Goal: Task Accomplishment & Management: Manage account settings

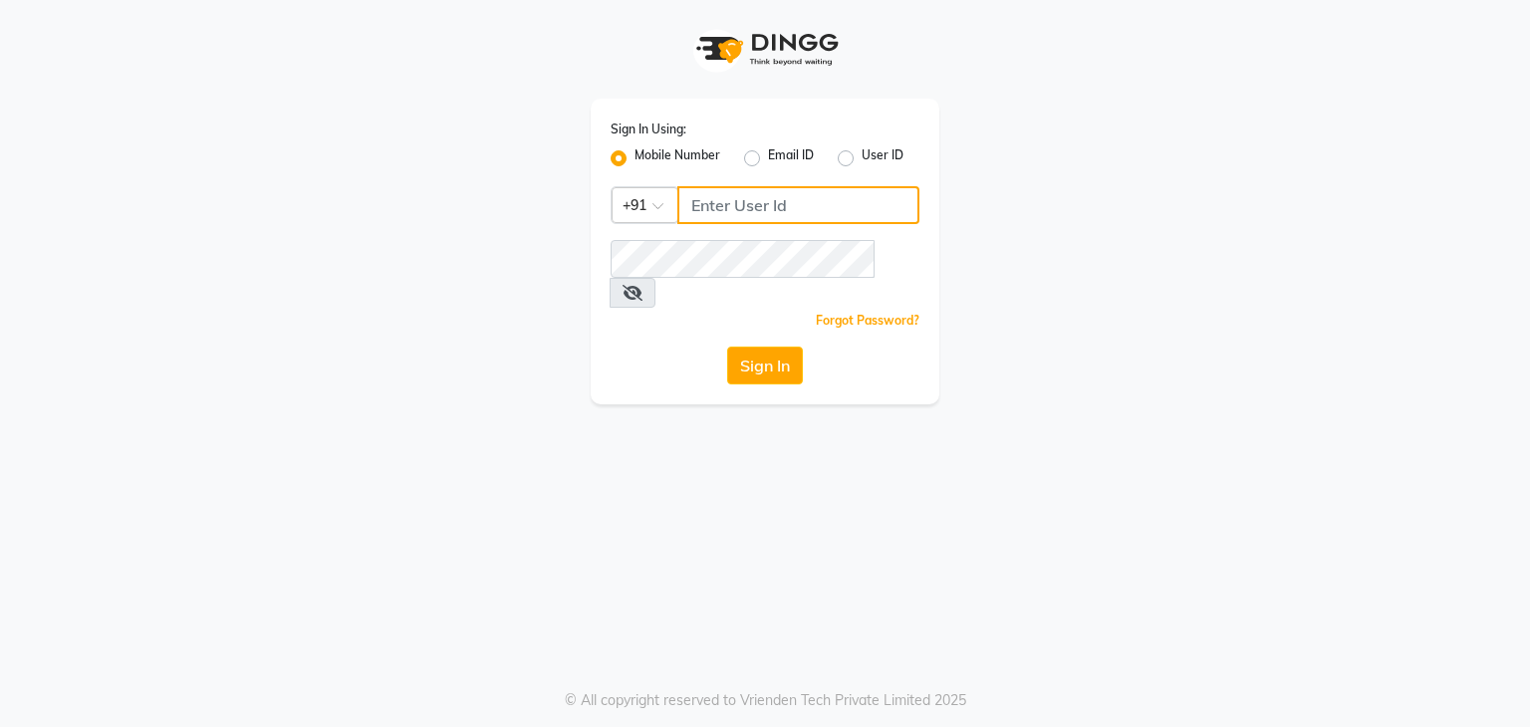
type input "7666022550"
click at [862, 157] on label "User ID" at bounding box center [883, 158] width 42 height 24
click at [862, 157] on input "User ID" at bounding box center [868, 152] width 13 height 13
radio input "true"
radio input "false"
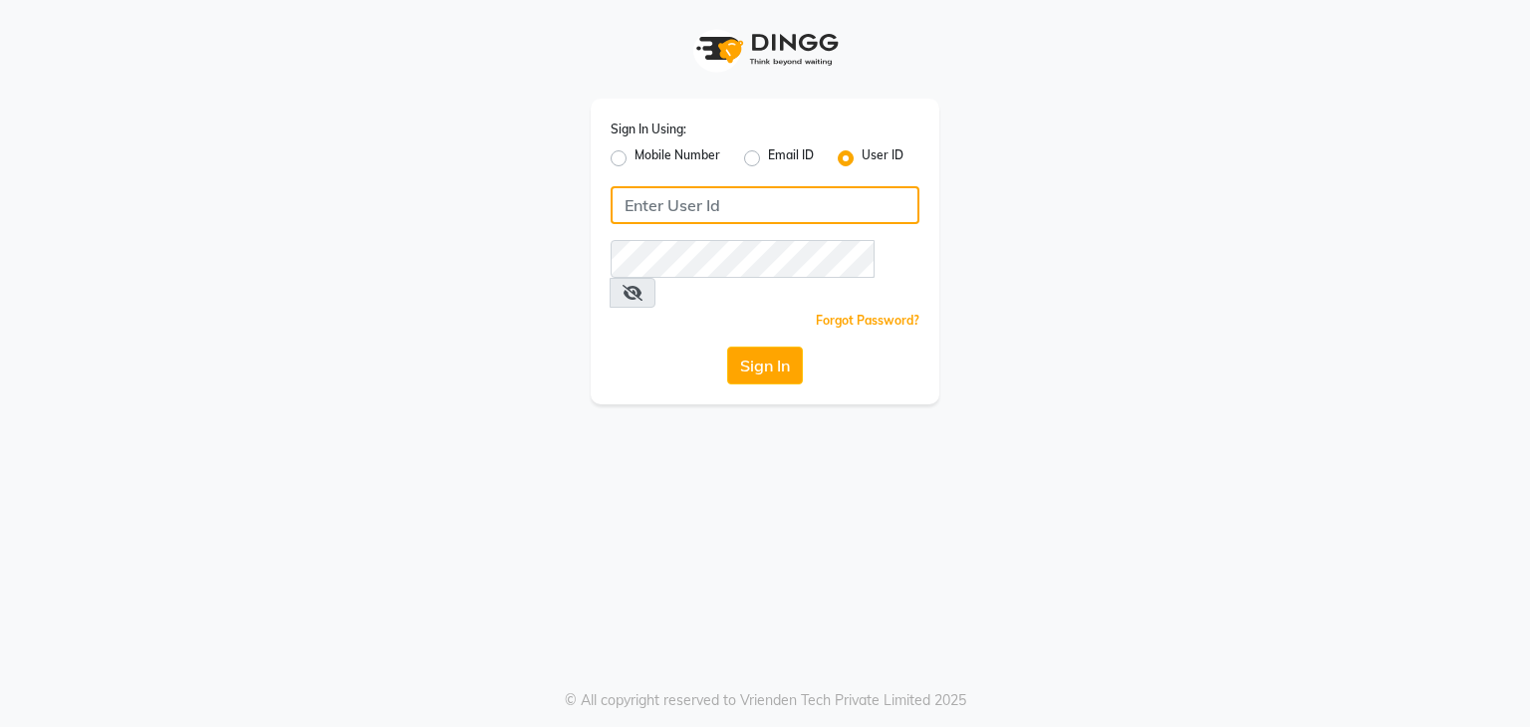
click at [768, 208] on input "Username" at bounding box center [765, 205] width 309 height 38
click at [634, 159] on label "Mobile Number" at bounding box center [677, 158] width 86 height 24
click at [634, 159] on input "Mobile Number" at bounding box center [640, 152] width 13 height 13
radio input "true"
radio input "false"
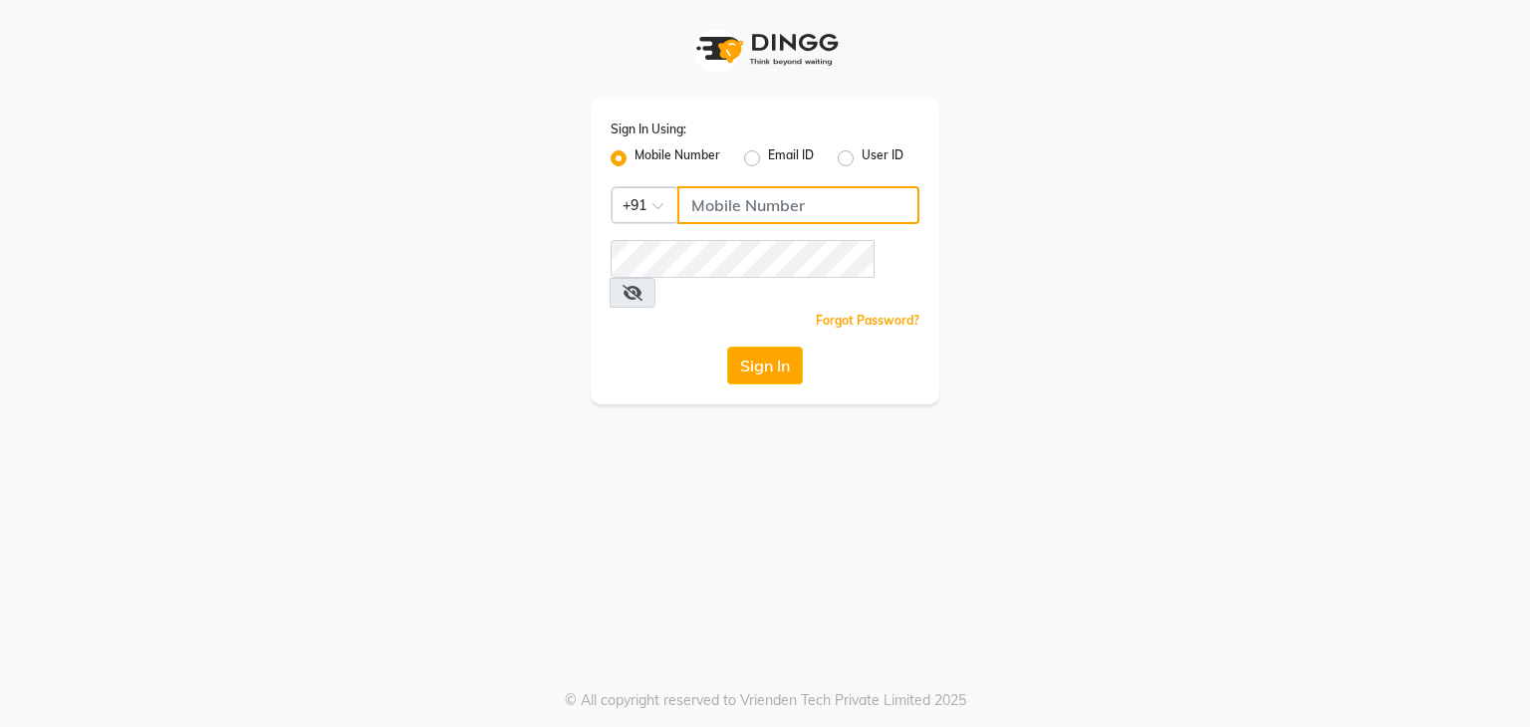
click at [733, 193] on input "Username" at bounding box center [798, 205] width 242 height 38
type input "8928563100"
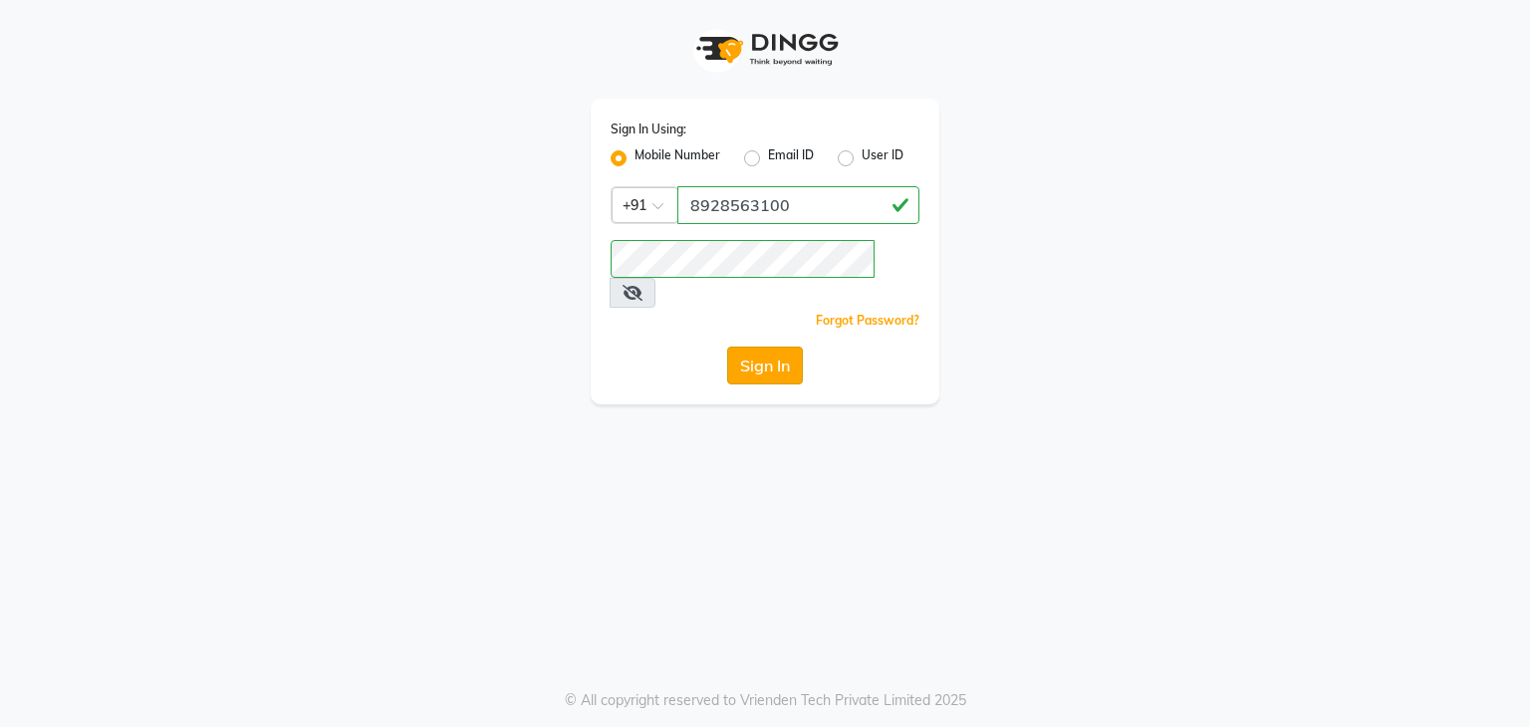
click at [773, 347] on button "Sign In" at bounding box center [765, 366] width 76 height 38
